Goal: Information Seeking & Learning: Find specific fact

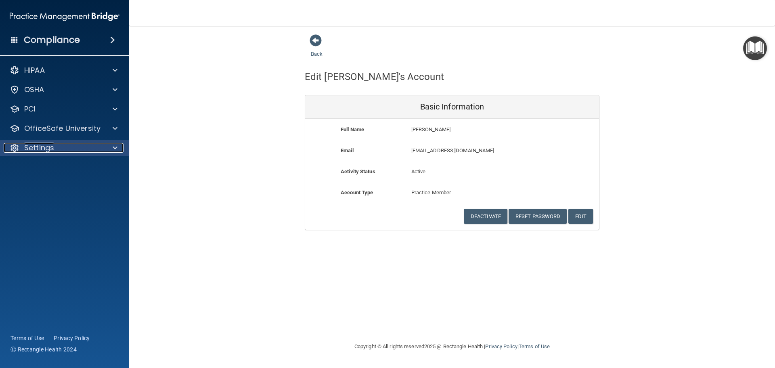
click at [102, 147] on div "Settings" at bounding box center [54, 148] width 100 height 10
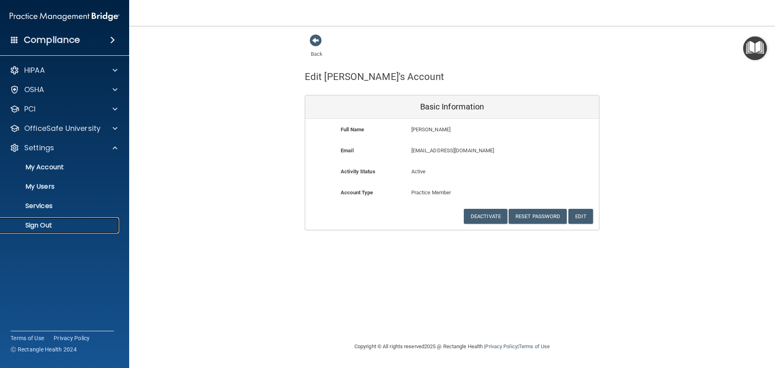
click at [55, 227] on p "Sign Out" at bounding box center [60, 225] width 110 height 8
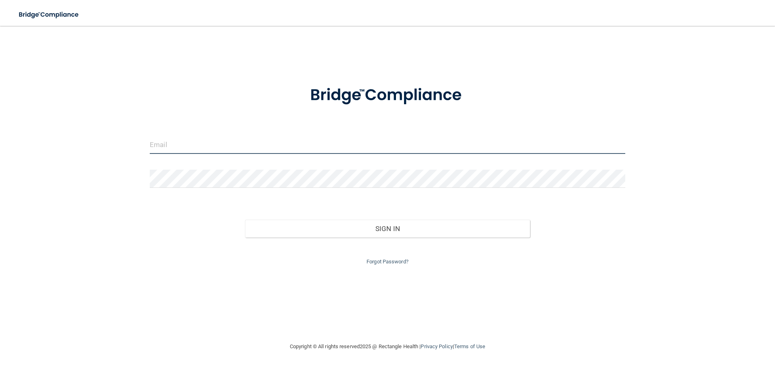
type input "cfletcher@rectanglehealth.com"
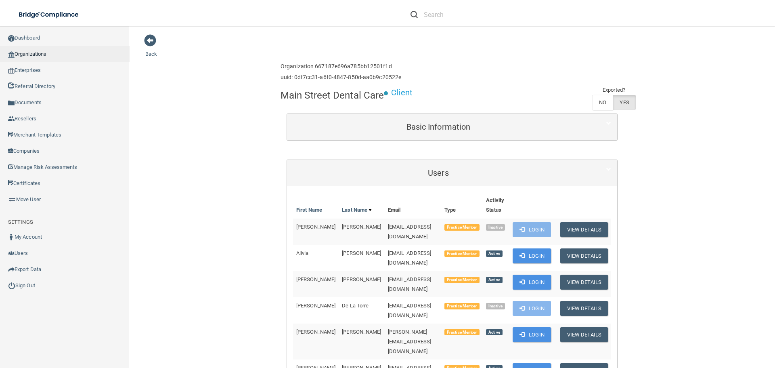
scroll to position [323, 0]
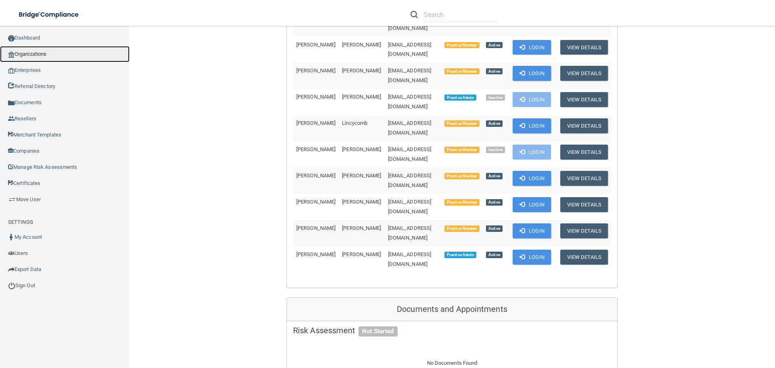
click at [57, 55] on link "Organizations" at bounding box center [65, 54] width 130 height 16
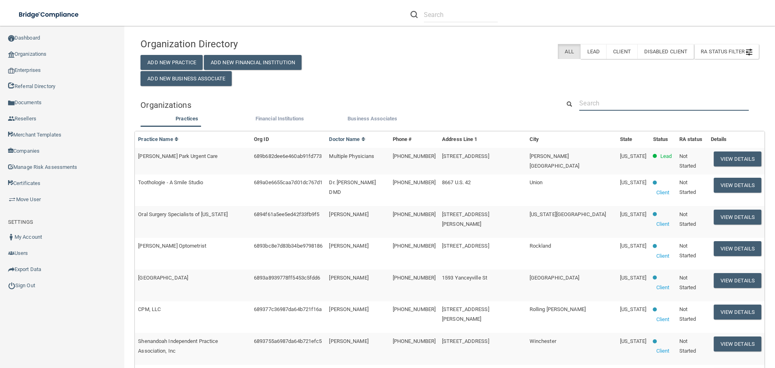
click at [590, 108] on input "text" at bounding box center [664, 103] width 170 height 15
paste input "[EMAIL_ADDRESS][DOMAIN_NAME]"
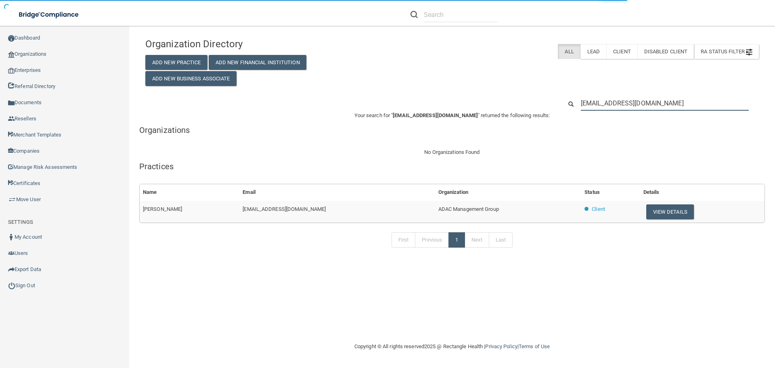
type input "[EMAIL_ADDRESS][DOMAIN_NAME]"
drag, startPoint x: 463, startPoint y: 207, endPoint x: 380, endPoint y: 212, distance: 82.9
click at [435, 215] on td "ADAC Management Group" at bounding box center [508, 212] width 147 height 22
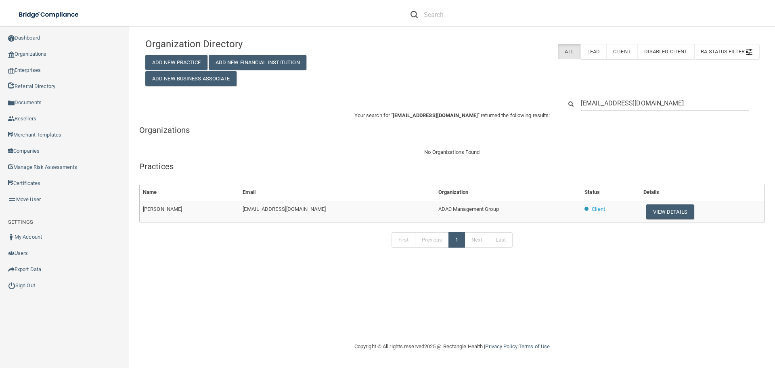
click at [438, 212] on span "ADAC Management Group" at bounding box center [468, 209] width 61 height 6
copy tr "ADAC Management Group"
click at [625, 150] on div "No Organizations Found" at bounding box center [452, 152] width 626 height 10
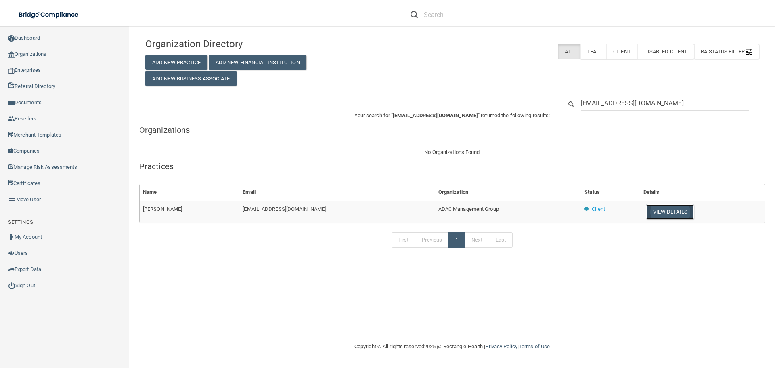
click at [647, 211] on button "View Details" at bounding box center [670, 211] width 48 height 15
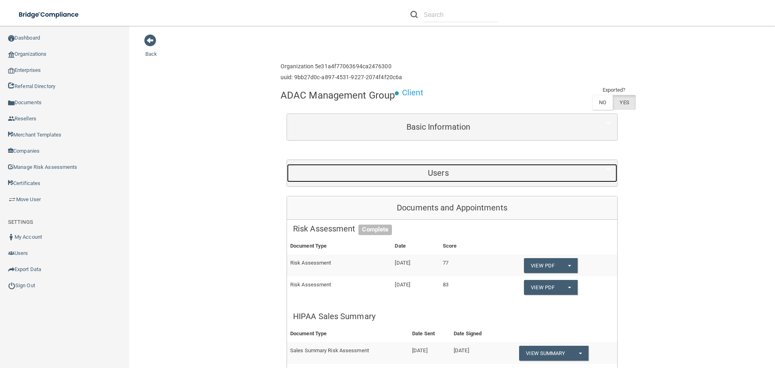
click at [413, 170] on h5 "Users" at bounding box center [438, 172] width 291 height 9
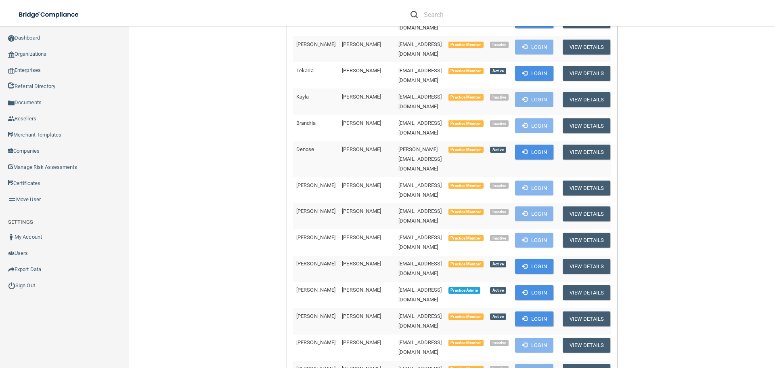
scroll to position [1009, 0]
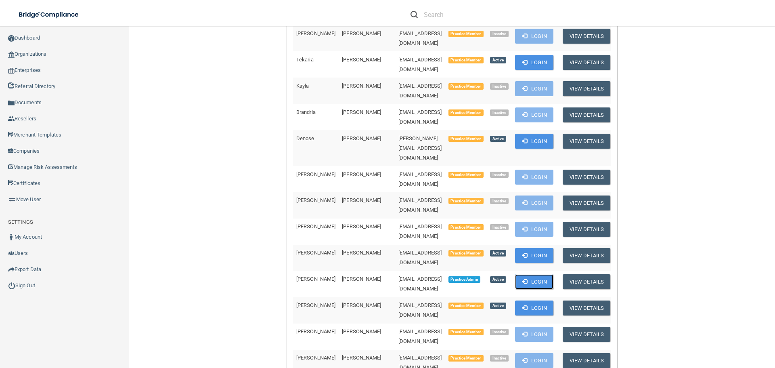
click at [527, 279] on span at bounding box center [524, 281] width 5 height 5
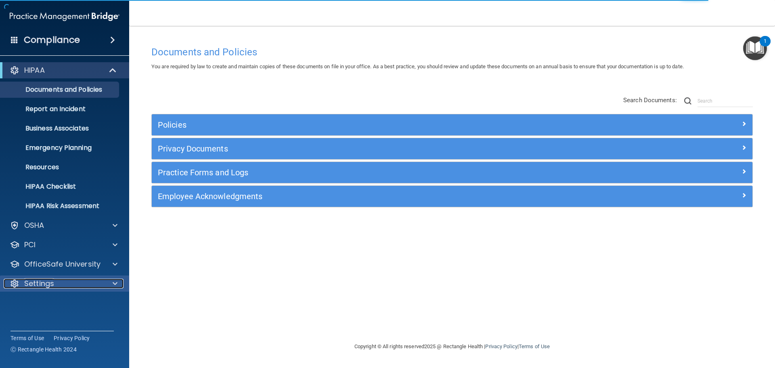
click at [110, 284] on div at bounding box center [114, 284] width 20 height 10
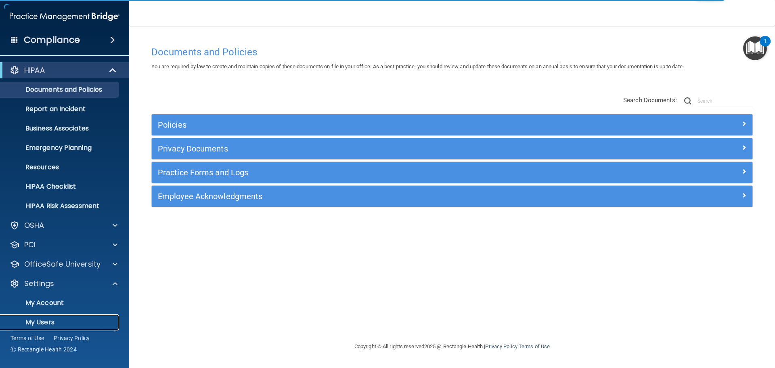
click at [64, 321] on p "My Users" at bounding box center [60, 322] width 110 height 8
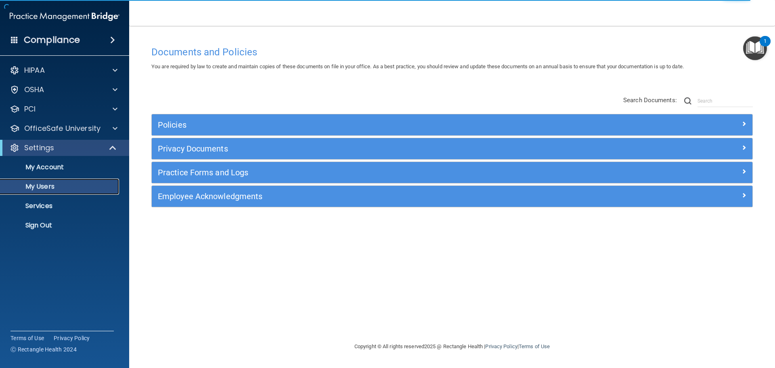
select select "20"
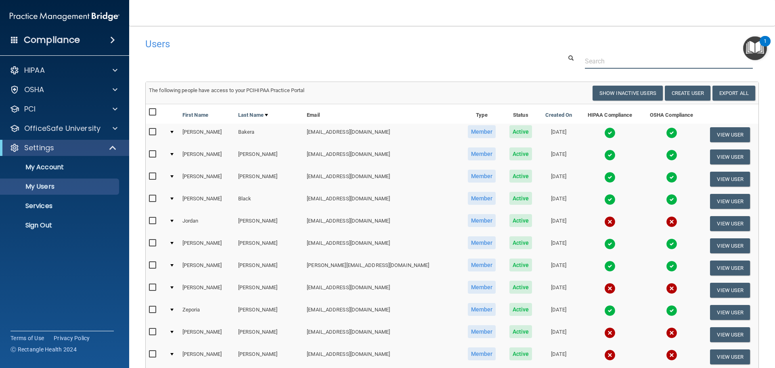
click at [596, 54] on input "text" at bounding box center [669, 61] width 168 height 15
paste input "[EMAIL_ADDRESS][DOMAIN_NAME]"
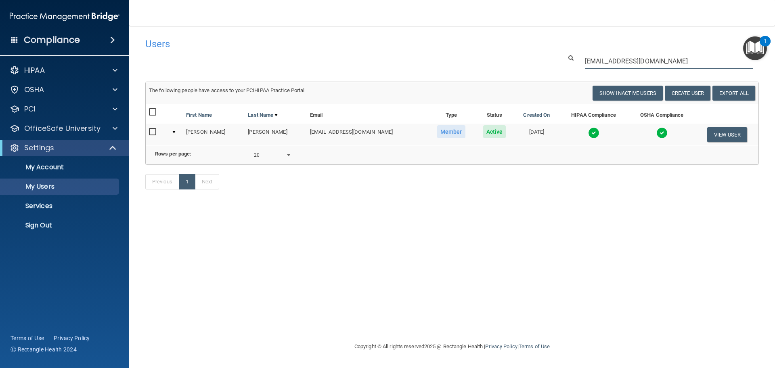
type input "[EMAIL_ADDRESS][DOMAIN_NAME]"
click at [588, 136] on img at bounding box center [593, 132] width 11 height 11
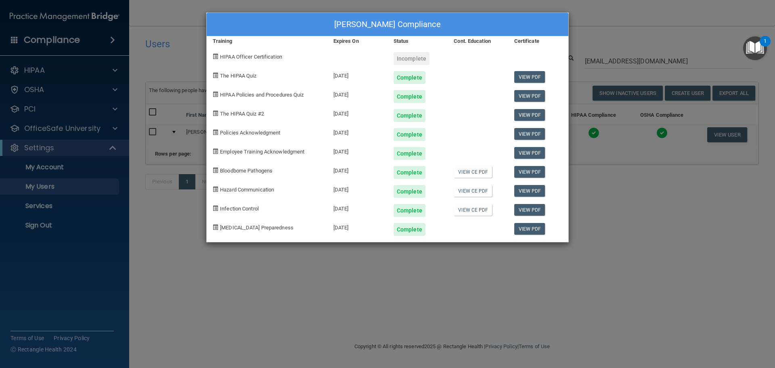
click at [606, 207] on div "Ellen Beamer's Compliance Training Expires On Status Cont. Education Certificat…" at bounding box center [387, 184] width 775 height 368
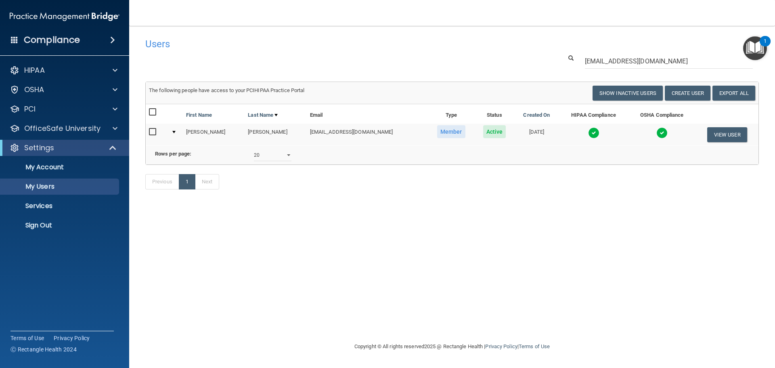
click at [650, 192] on div "Previous 1 Next" at bounding box center [452, 183] width 626 height 37
